Goal: Find specific page/section: Find specific page/section

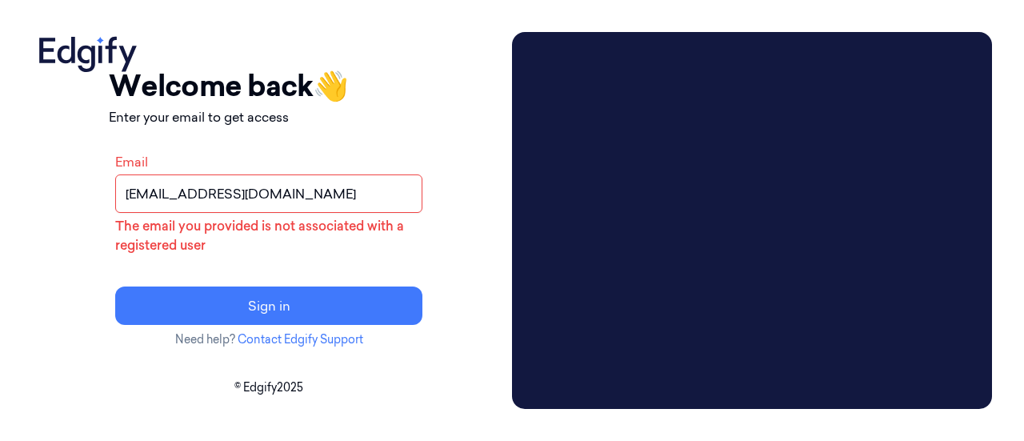
drag, startPoint x: 417, startPoint y: 206, endPoint x: 162, endPoint y: 207, distance: 255.1
click at [162, 207] on div "Your session expired - please log in again Email sent - check your inbox for th…" at bounding box center [268, 220] width 473 height 377
click at [232, 178] on input "Email" at bounding box center [268, 193] width 307 height 38
type input "om250137@ncrvoyix.com"
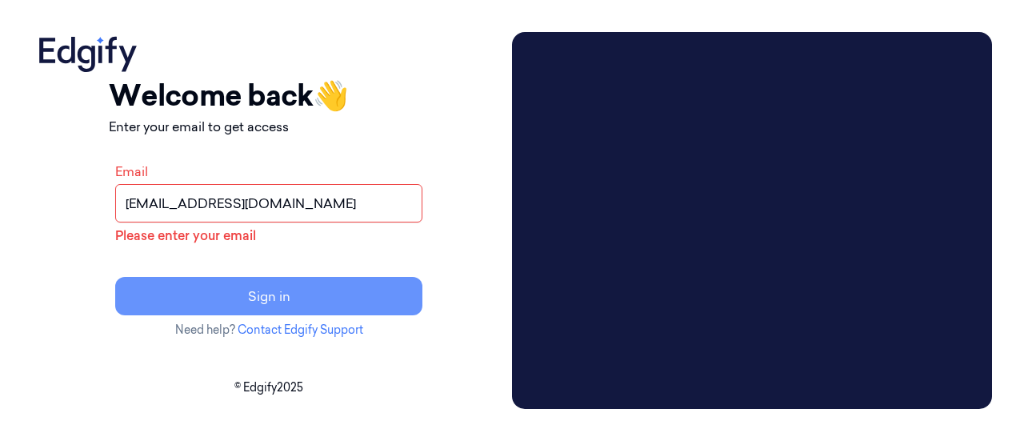
click at [281, 292] on button "Sign in" at bounding box center [268, 296] width 307 height 38
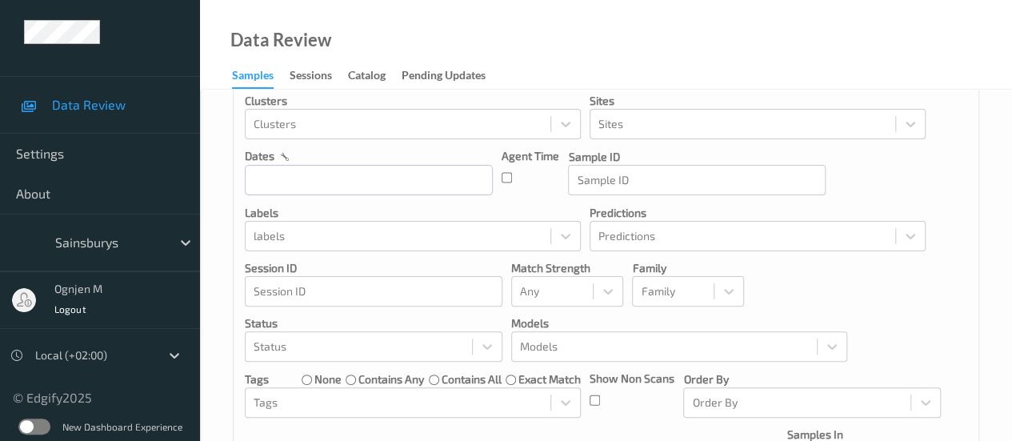
scroll to position [16, 0]
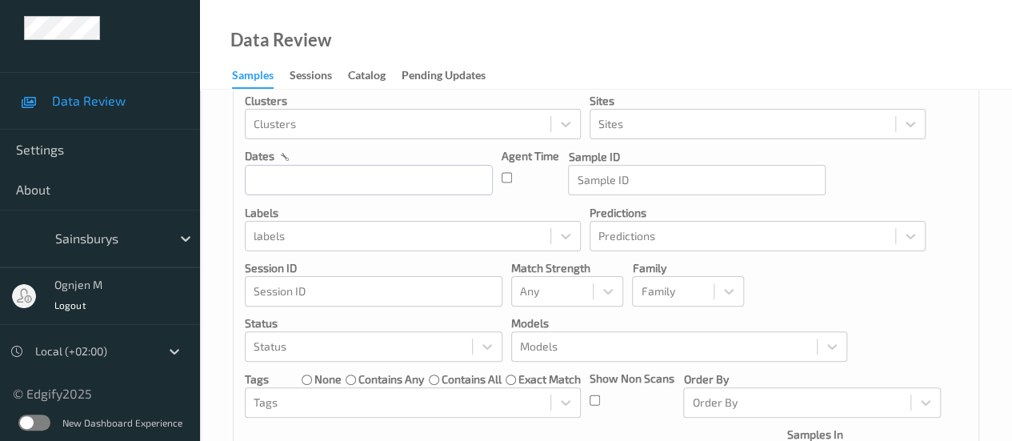
click at [48, 421] on div "New Dashboard Experience" at bounding box center [100, 422] width 200 height 42
click at [38, 421] on label at bounding box center [34, 422] width 32 height 16
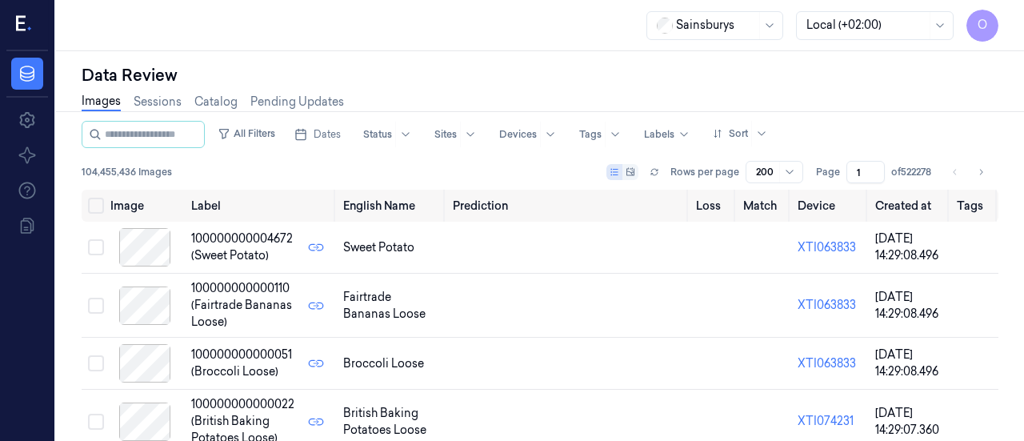
click at [717, 8] on div "Sainsburys Local (+02:00) O" at bounding box center [540, 25] width 968 height 51
click at [732, 20] on div at bounding box center [716, 25] width 80 height 17
click at [178, 107] on link "Sessions" at bounding box center [158, 102] width 48 height 18
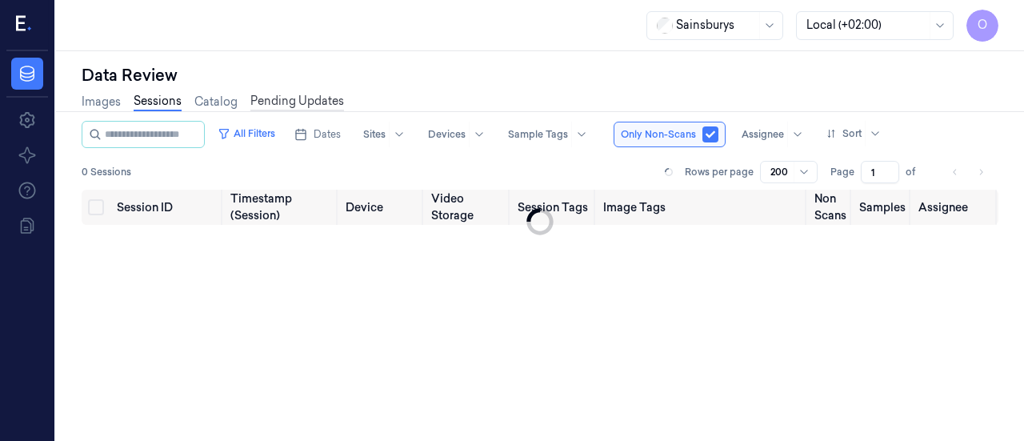
click at [277, 101] on link "Pending Updates" at bounding box center [297, 102] width 94 height 18
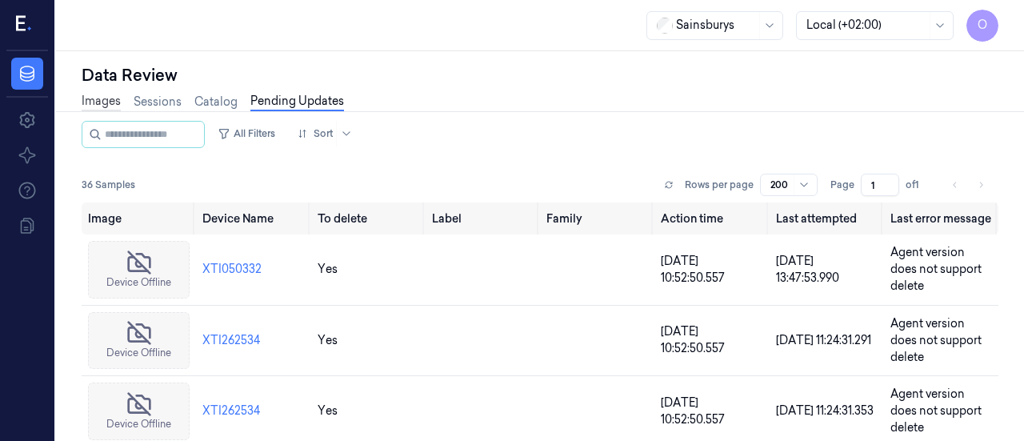
click at [112, 103] on link "Images" at bounding box center [101, 102] width 39 height 18
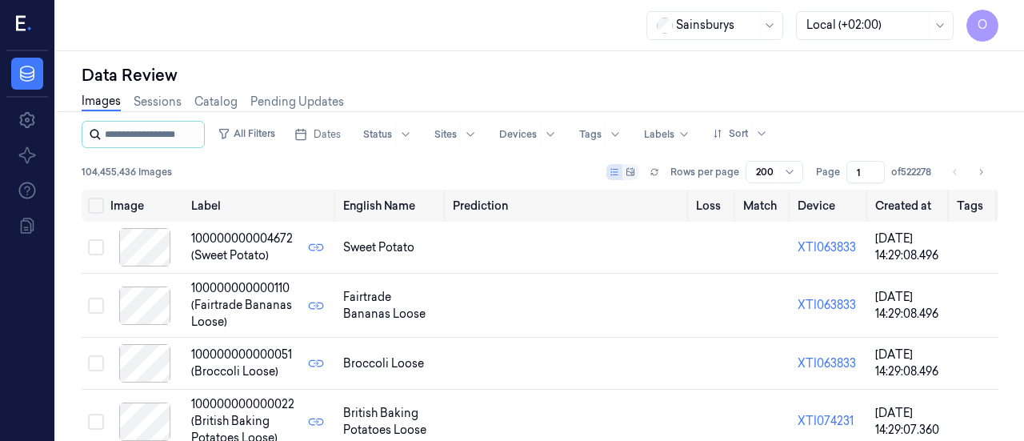
click at [158, 133] on input "string" at bounding box center [153, 135] width 96 height 26
type input "*"
click at [536, 140] on div at bounding box center [518, 134] width 38 height 14
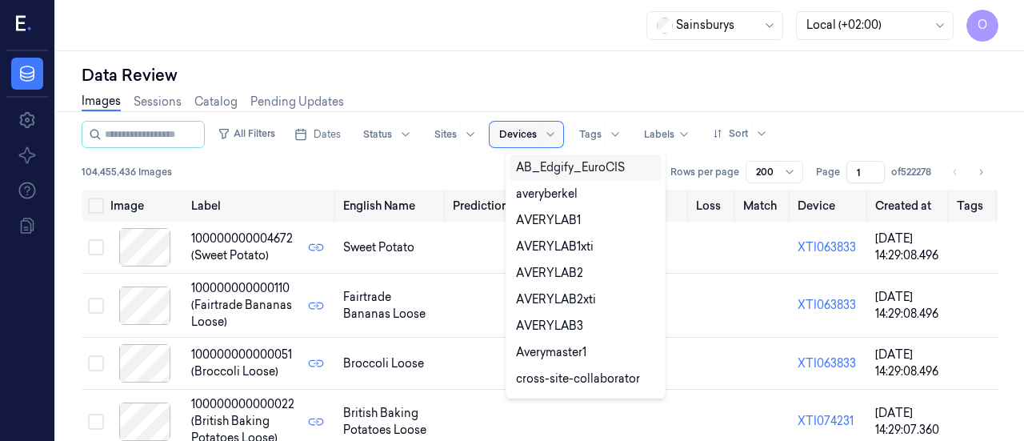
click at [537, 130] on div at bounding box center [518, 134] width 38 height 14
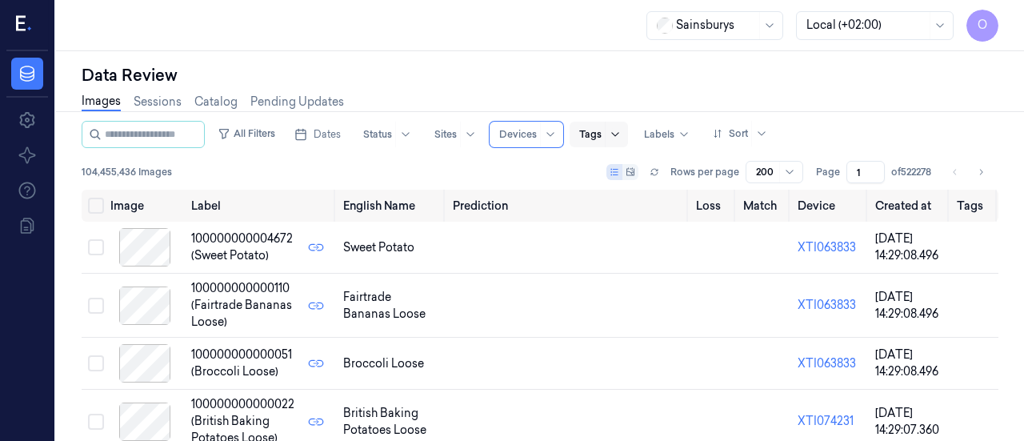
click at [621, 134] on icon at bounding box center [615, 134] width 13 height 13
click at [456, 139] on div at bounding box center [445, 134] width 22 height 14
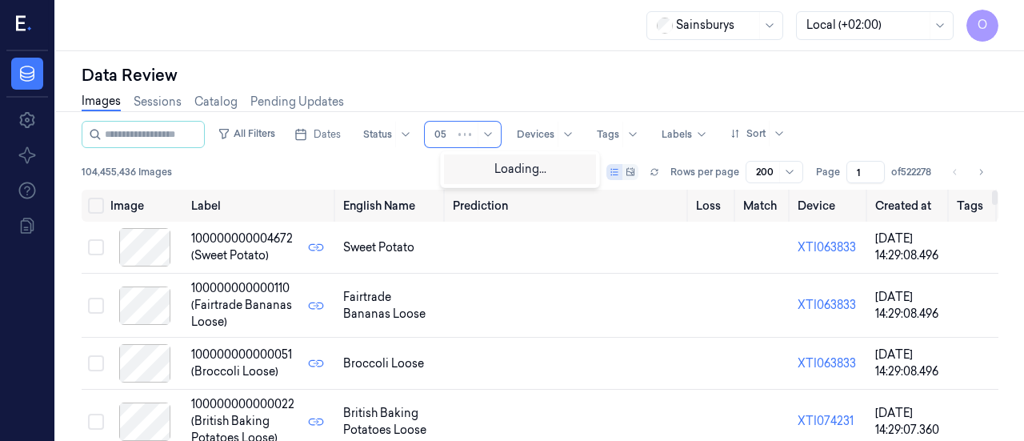
type input "0"
type input "505"
click at [502, 169] on div "505 Bramingham" at bounding box center [496, 167] width 92 height 17
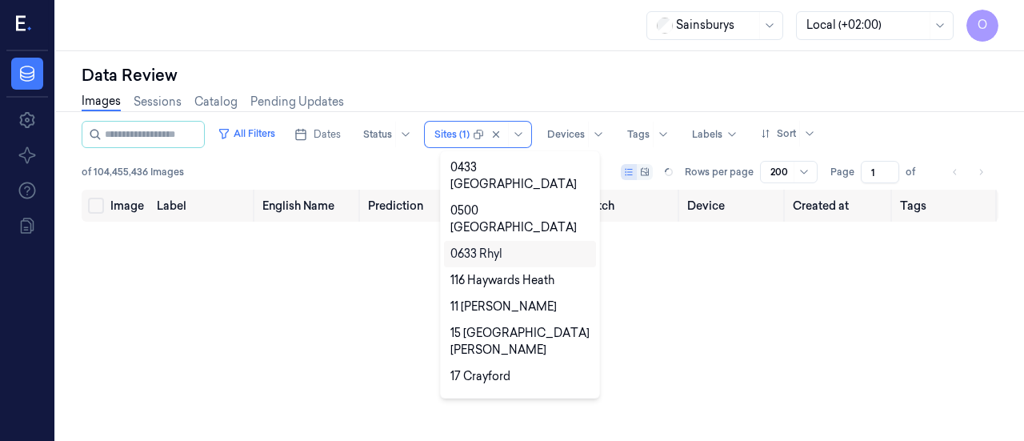
click at [383, 275] on div "Image Label English Name Prediction Loss Match Device Created at Tags" at bounding box center [540, 309] width 916 height 239
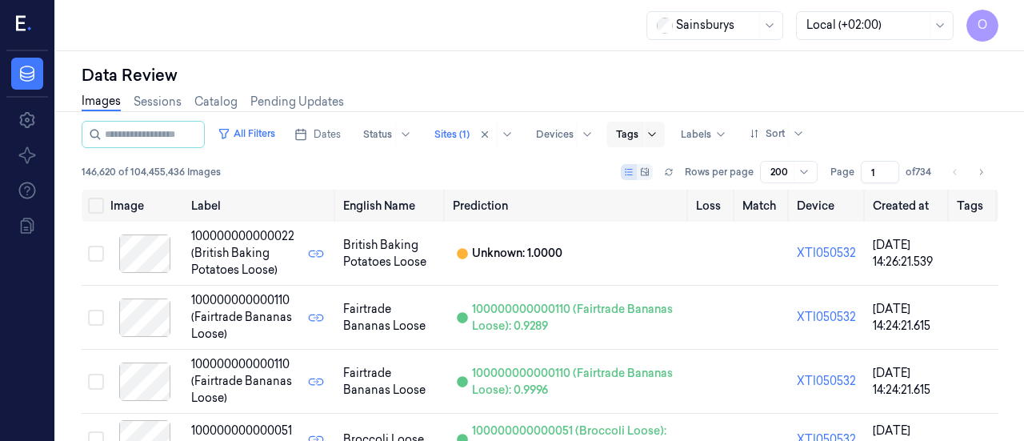
click at [658, 132] on icon at bounding box center [651, 134] width 13 height 13
click at [697, 132] on div at bounding box center [696, 134] width 30 height 14
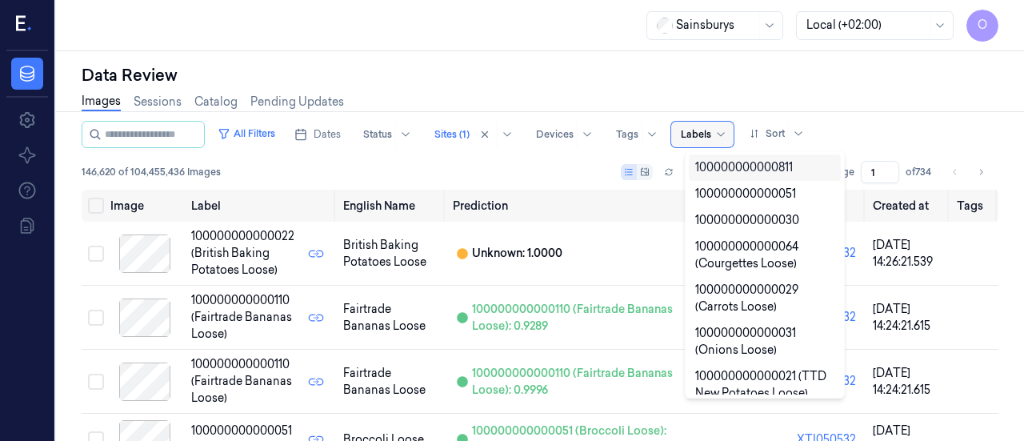
click at [697, 132] on div at bounding box center [696, 134] width 30 height 14
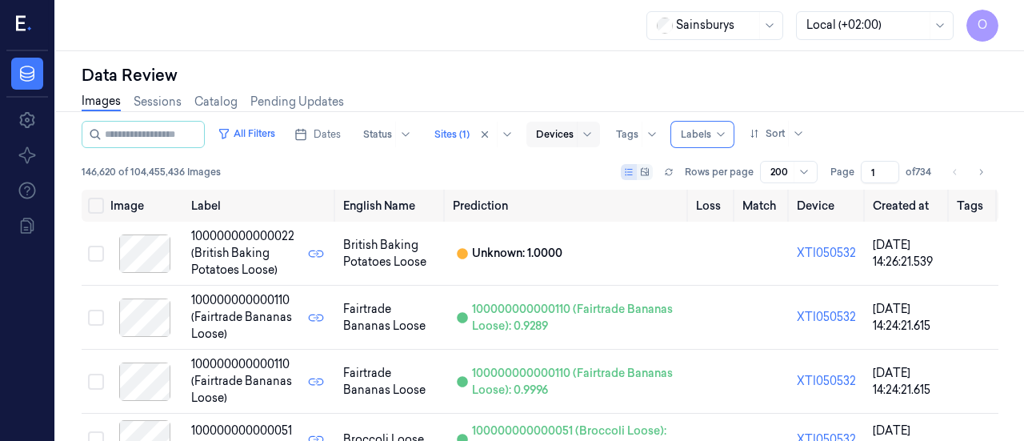
click at [587, 124] on div "Devices" at bounding box center [563, 135] width 74 height 26
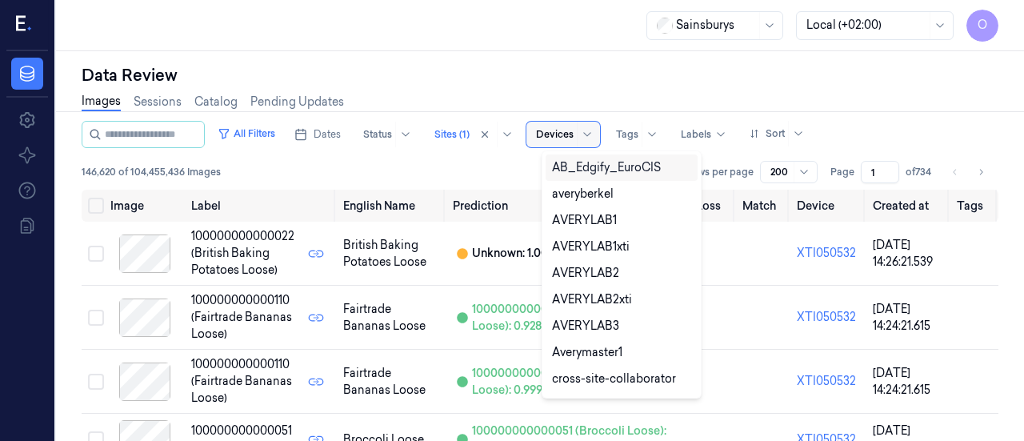
click at [573, 130] on div at bounding box center [555, 134] width 38 height 14
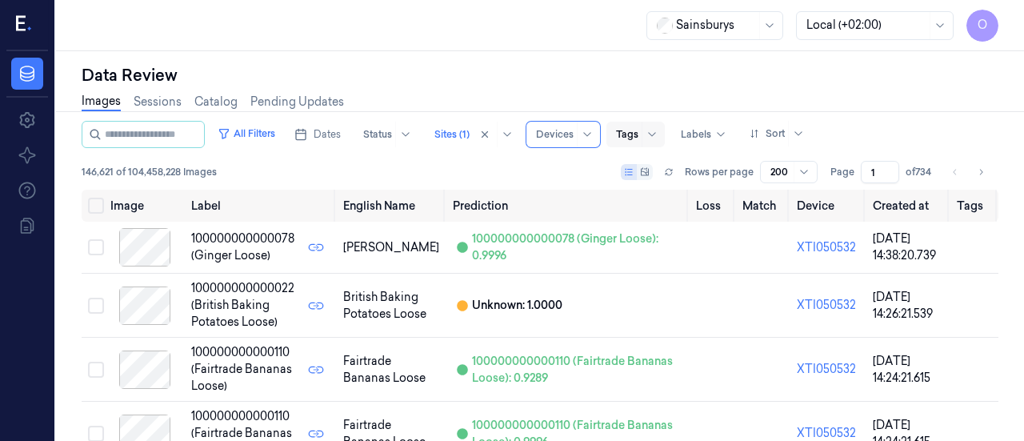
click at [638, 127] on div at bounding box center [627, 134] width 22 height 14
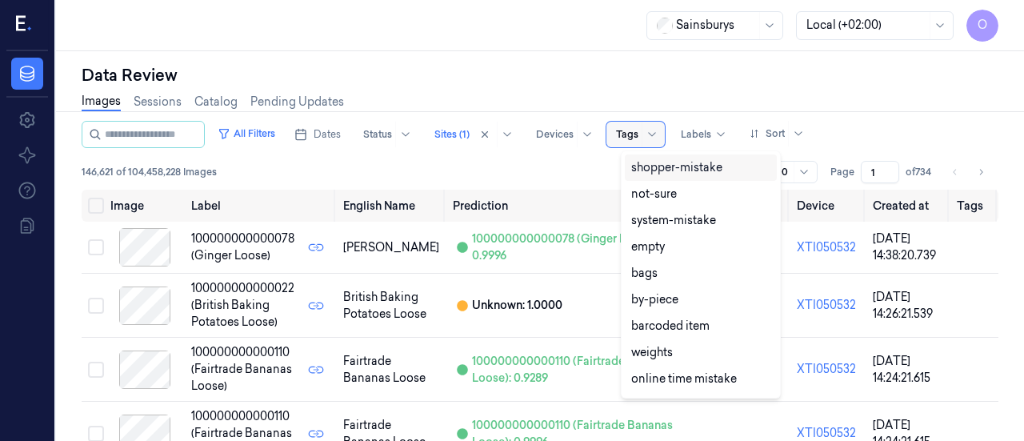
click at [638, 127] on div at bounding box center [627, 134] width 22 height 14
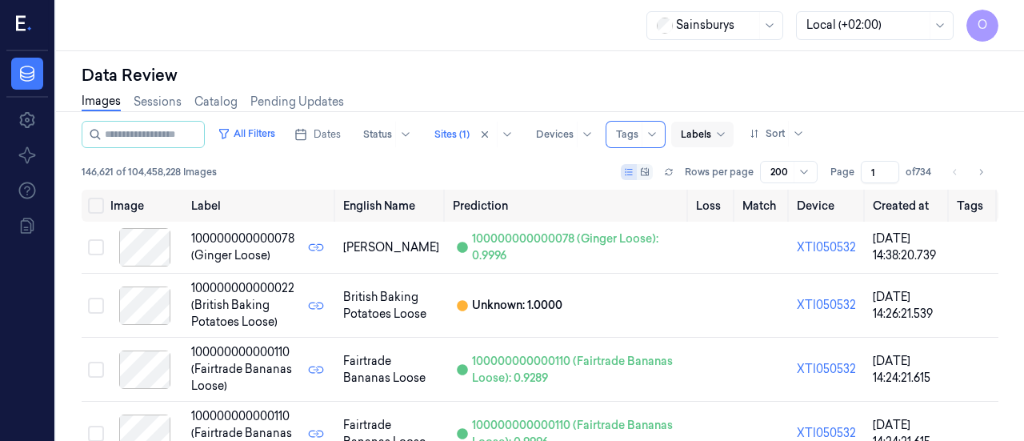
click at [701, 134] on div at bounding box center [696, 134] width 30 height 14
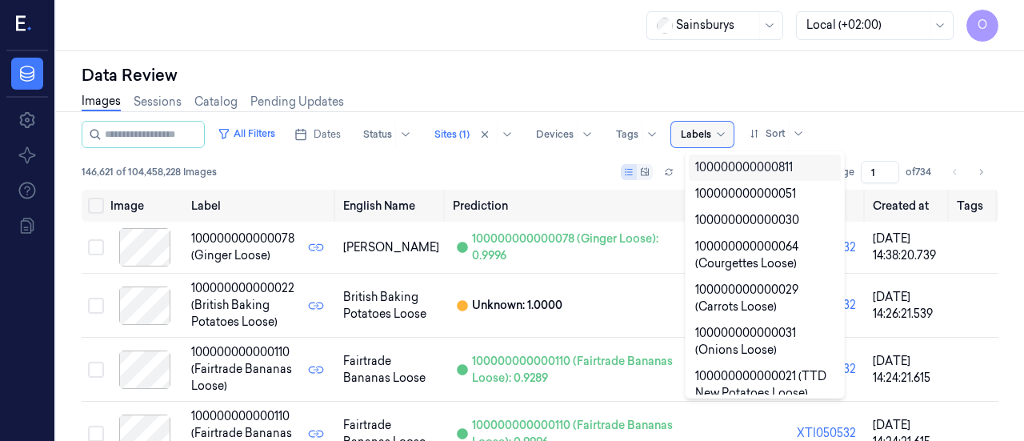
click at [701, 134] on div at bounding box center [696, 134] width 30 height 14
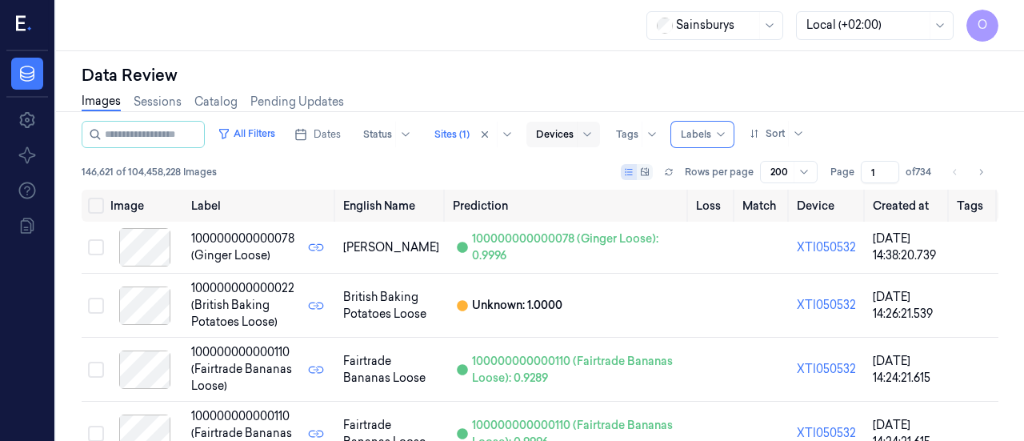
click at [563, 134] on div at bounding box center [555, 134] width 38 height 14
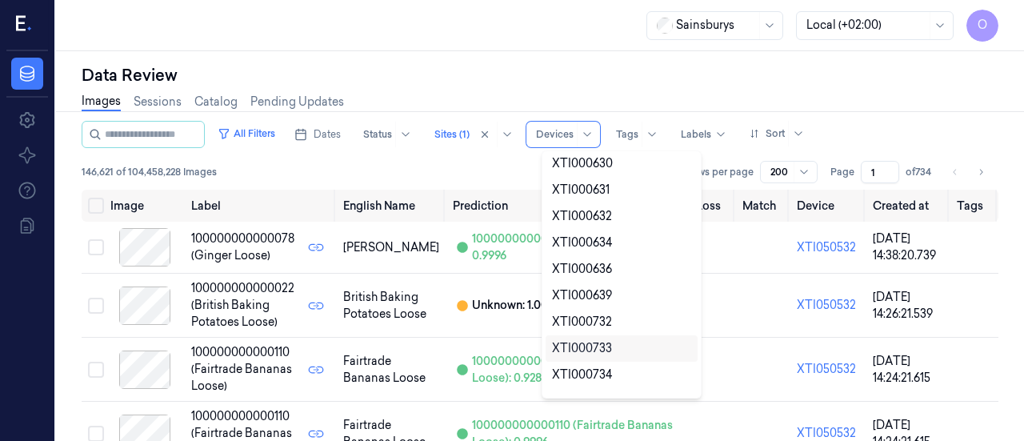
scroll to position [472, 0]
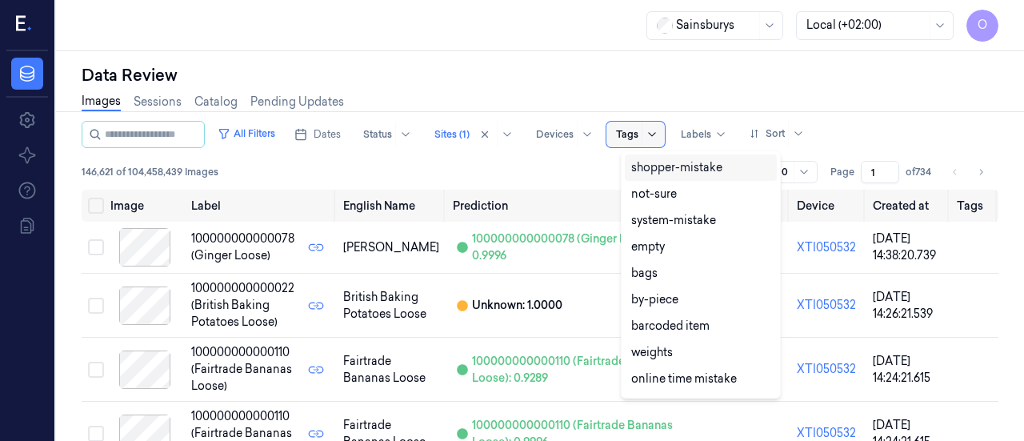
click at [658, 132] on icon at bounding box center [651, 134] width 13 height 13
click at [655, 132] on icon at bounding box center [651, 134] width 7 height 4
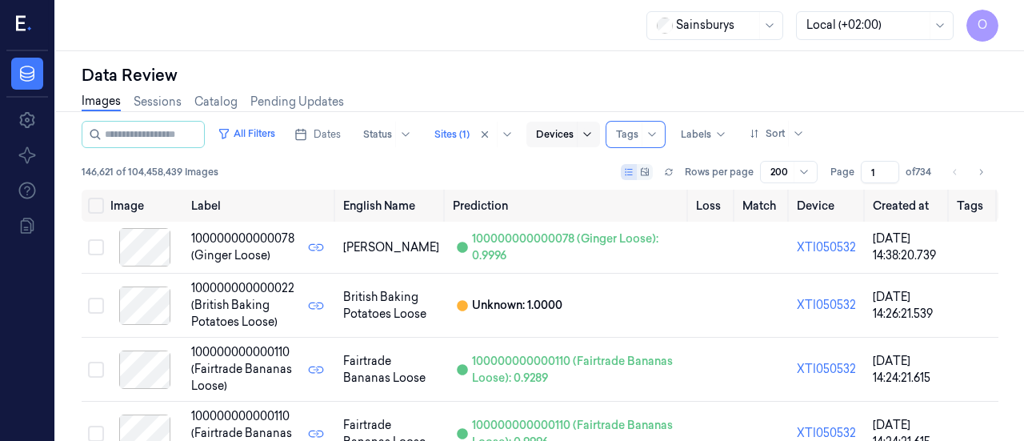
click at [593, 134] on icon at bounding box center [587, 134] width 13 height 13
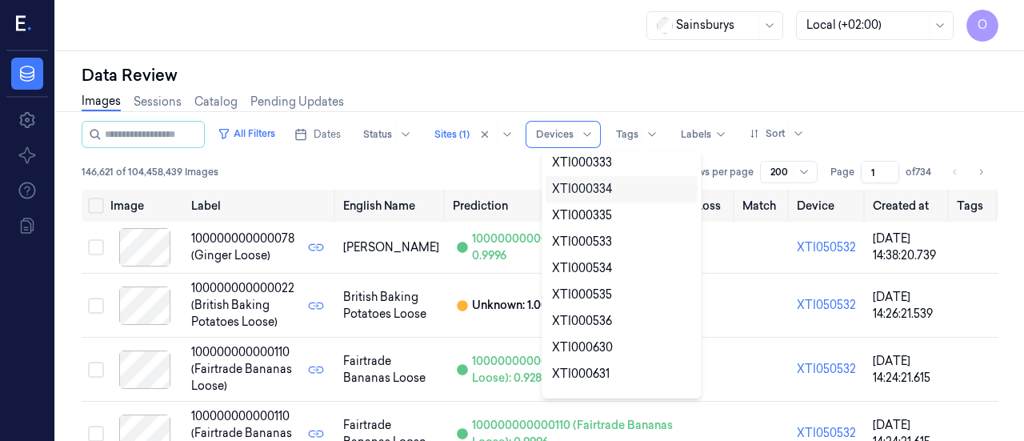
scroll to position [400, 0]
click at [638, 313] on div "XTI000632" at bounding box center [621, 321] width 139 height 17
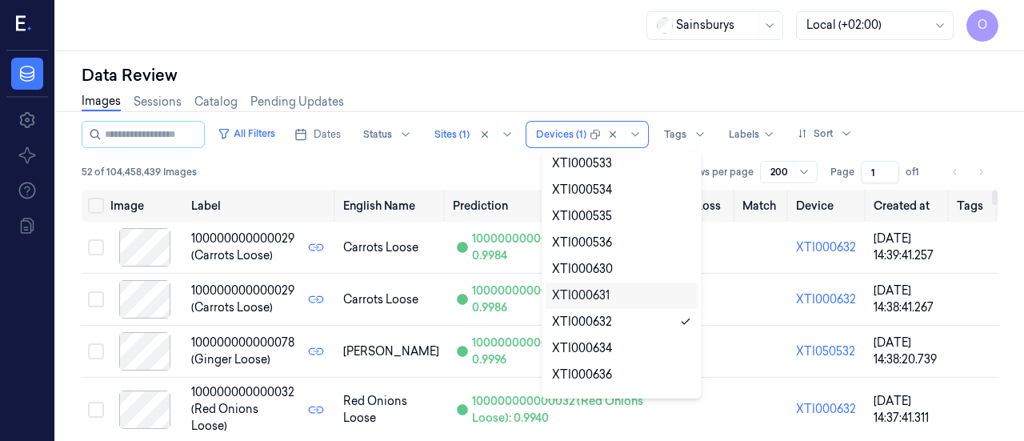
click at [461, 169] on div "52 of 104,458,439 Images Rows per page 200 Page 1 of 1" at bounding box center [540, 172] width 916 height 22
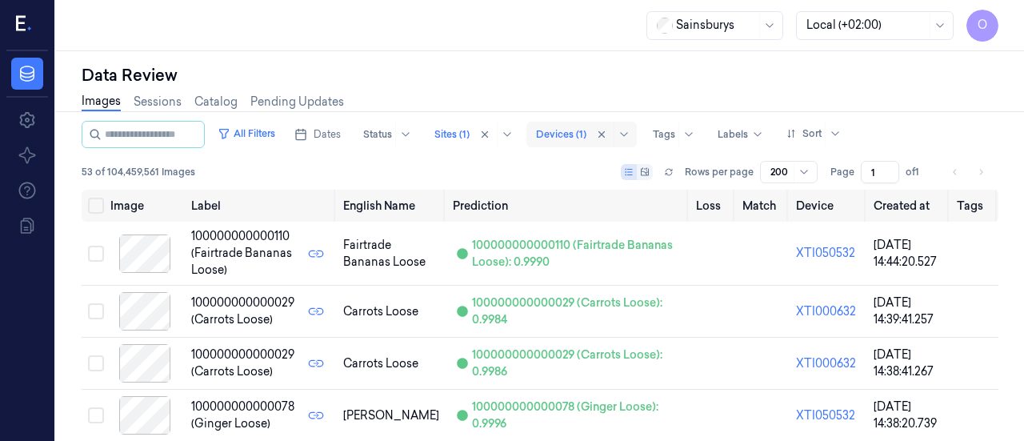
click at [582, 138] on div at bounding box center [561, 134] width 50 height 14
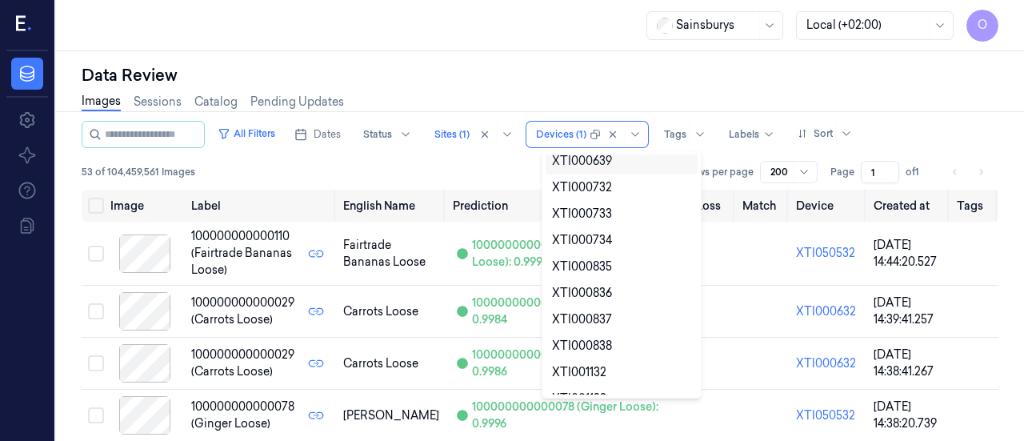
scroll to position [480, 0]
click at [973, 130] on div "All Filters Dates Status Sites (1) 40 results available. Use Up and Down to cho…" at bounding box center [540, 134] width 916 height 27
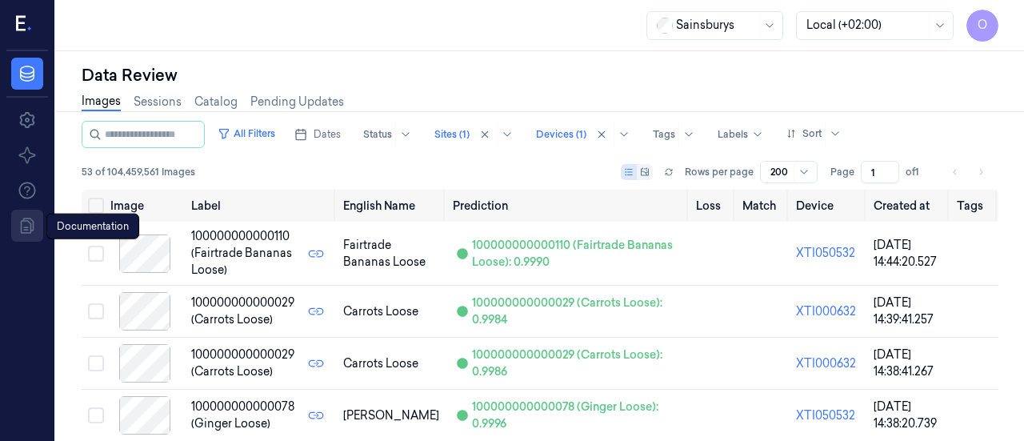
click at [21, 223] on icon at bounding box center [28, 226] width 14 height 16
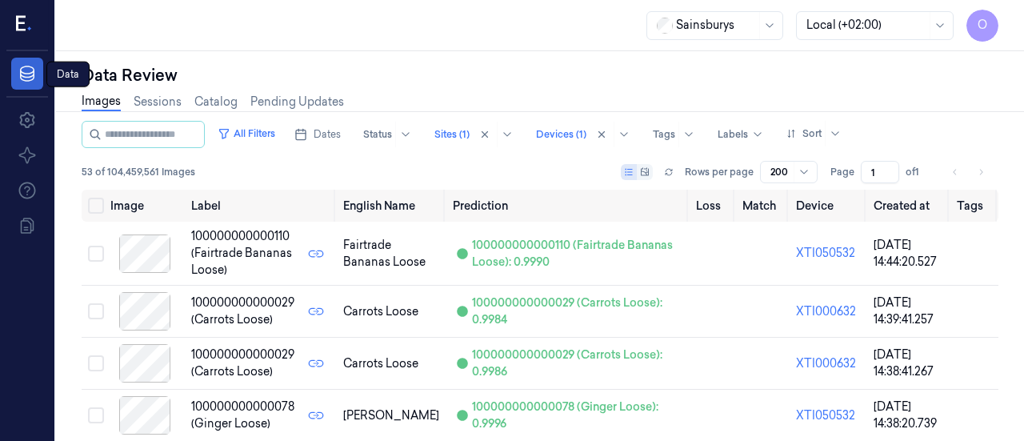
click at [28, 73] on icon at bounding box center [27, 74] width 14 height 16
